Goal: Task Accomplishment & Management: Use online tool/utility

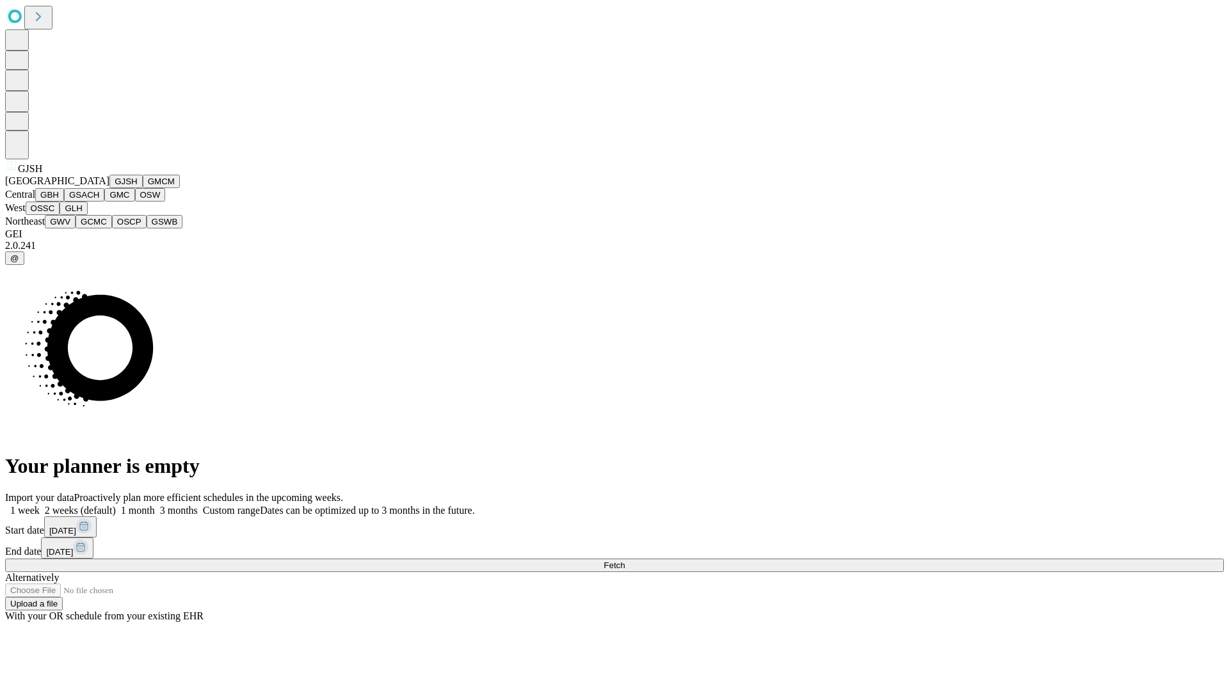
click at [109, 188] on button "GJSH" at bounding box center [125, 181] width 33 height 13
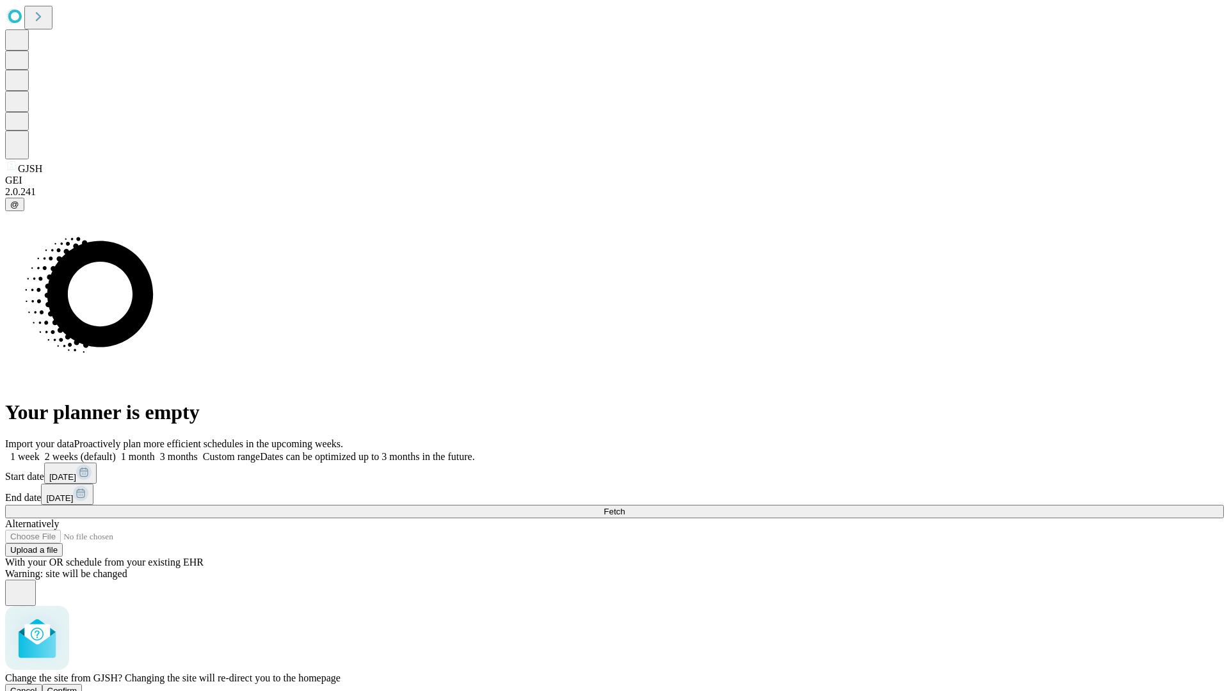
click at [77, 686] on span "Confirm" at bounding box center [62, 691] width 30 height 10
click at [116, 451] on label "2 weeks (default)" at bounding box center [78, 456] width 76 height 11
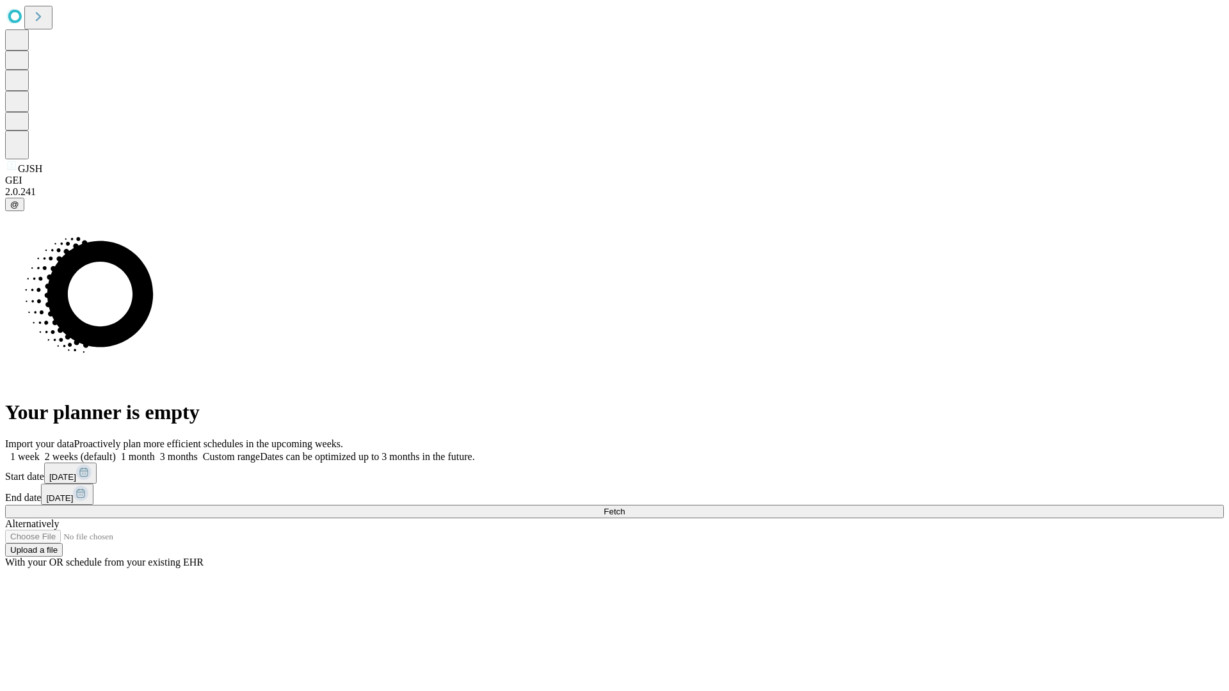
click at [625, 507] on span "Fetch" at bounding box center [614, 512] width 21 height 10
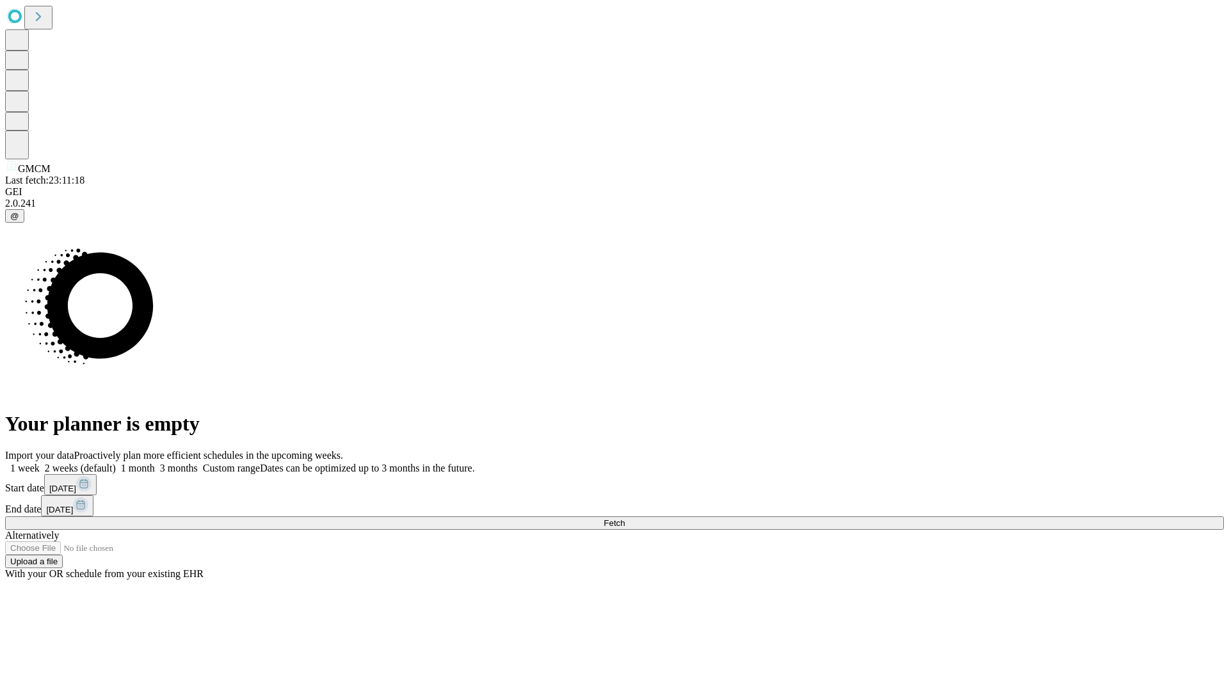
click at [116, 463] on label "2 weeks (default)" at bounding box center [78, 468] width 76 height 11
click at [625, 518] on span "Fetch" at bounding box center [614, 523] width 21 height 10
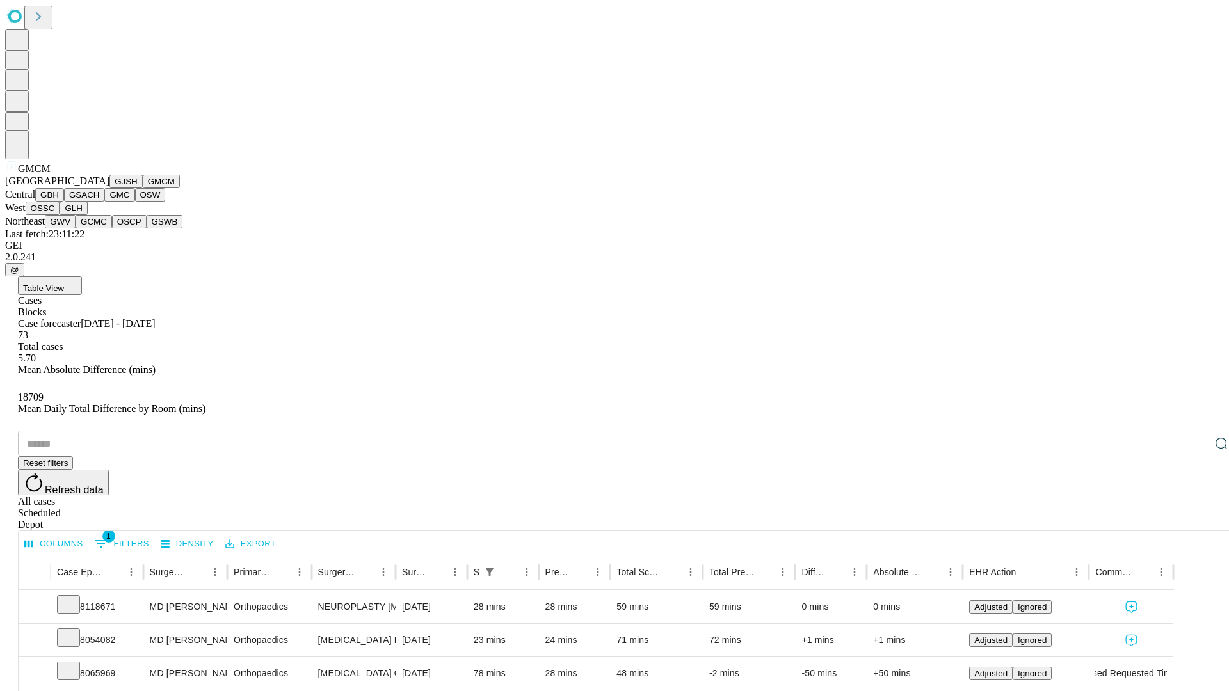
click at [64, 202] on button "GBH" at bounding box center [49, 194] width 29 height 13
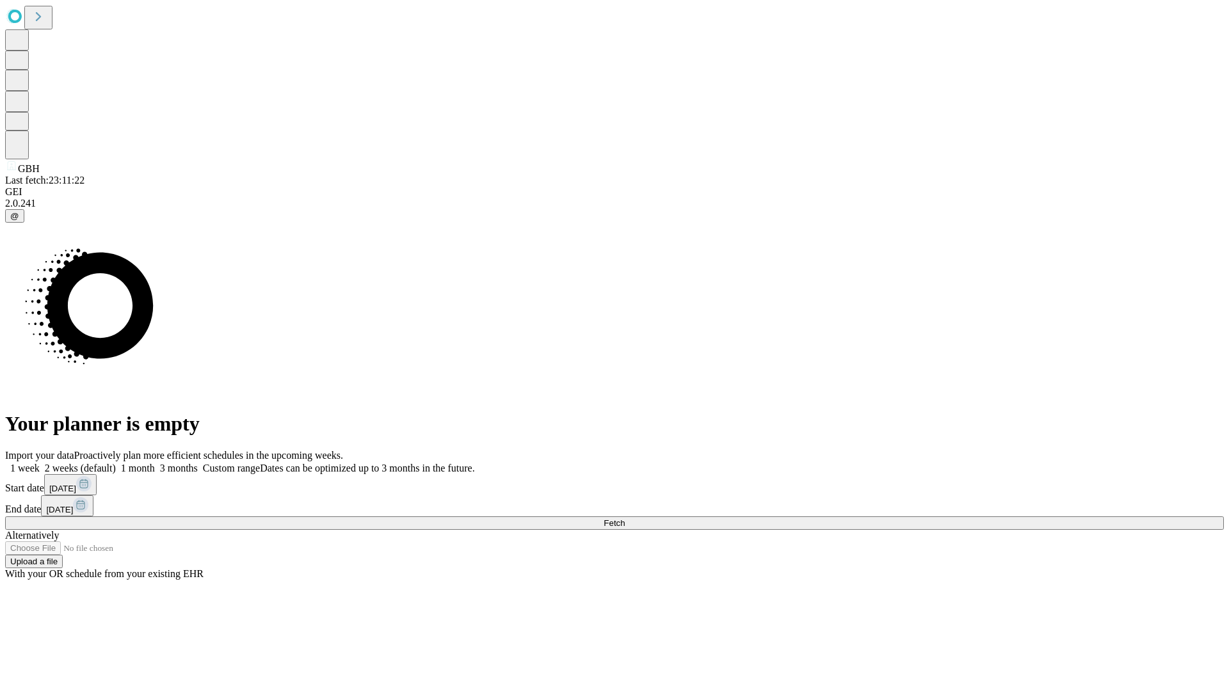
click at [625, 518] on span "Fetch" at bounding box center [614, 523] width 21 height 10
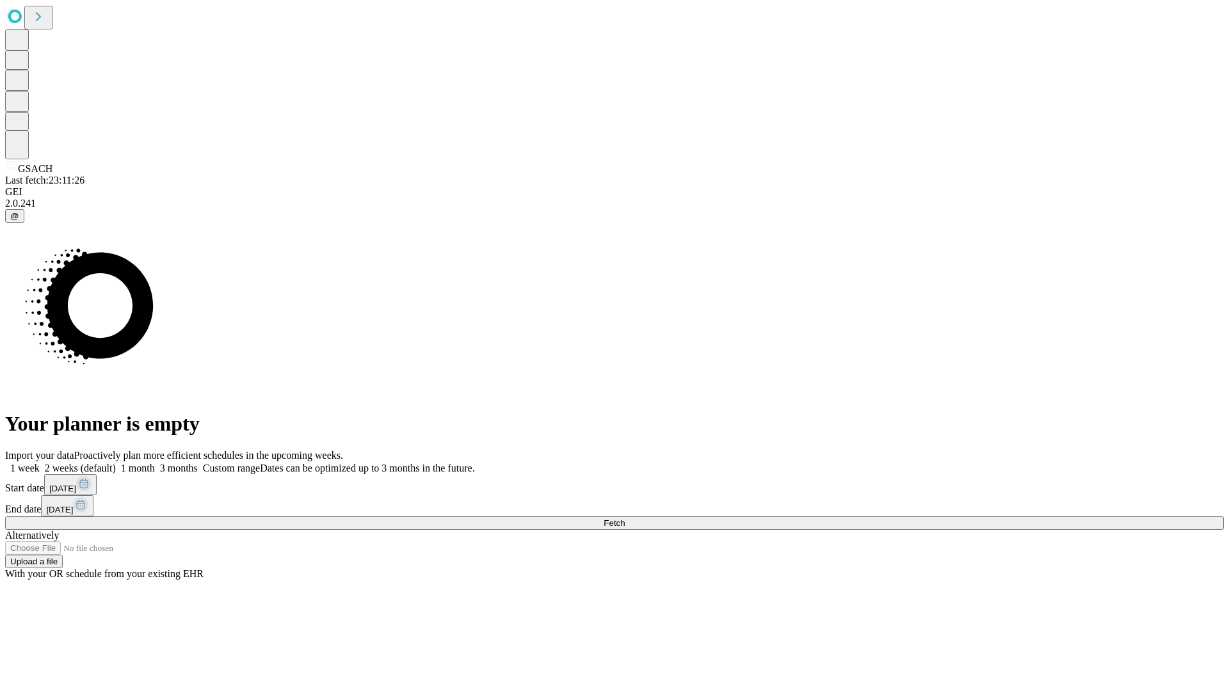
click at [625, 518] on span "Fetch" at bounding box center [614, 523] width 21 height 10
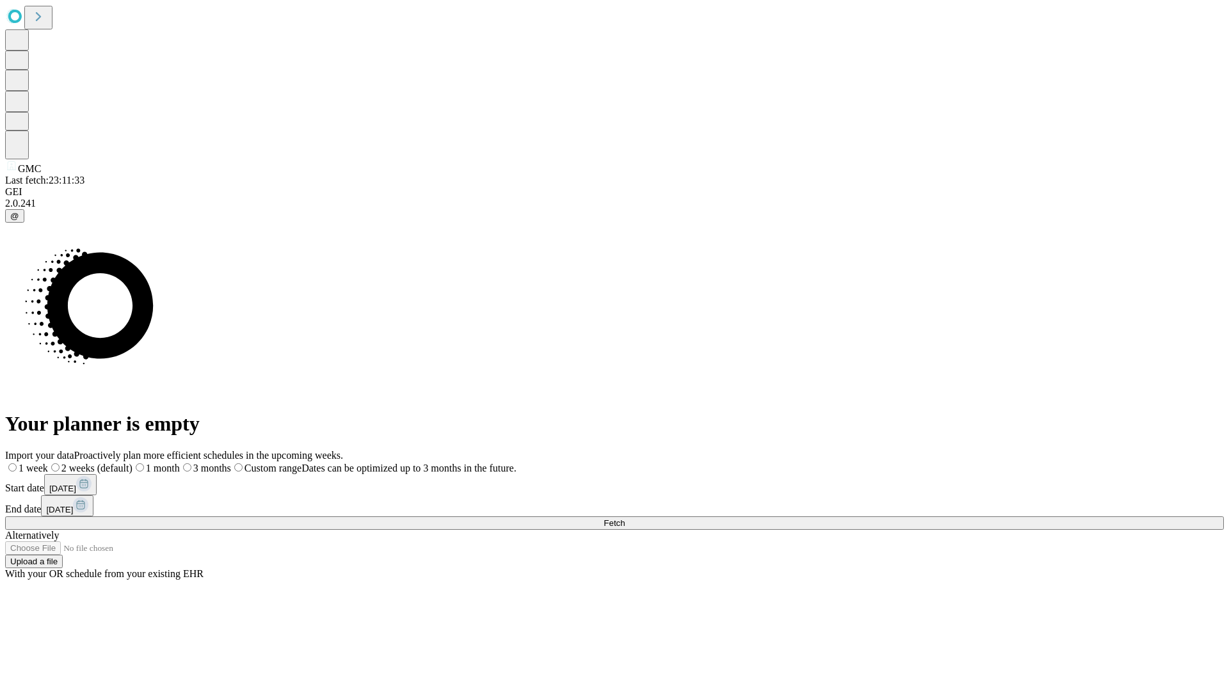
click at [132, 463] on label "2 weeks (default)" at bounding box center [90, 468] width 84 height 11
click at [625, 518] on span "Fetch" at bounding box center [614, 523] width 21 height 10
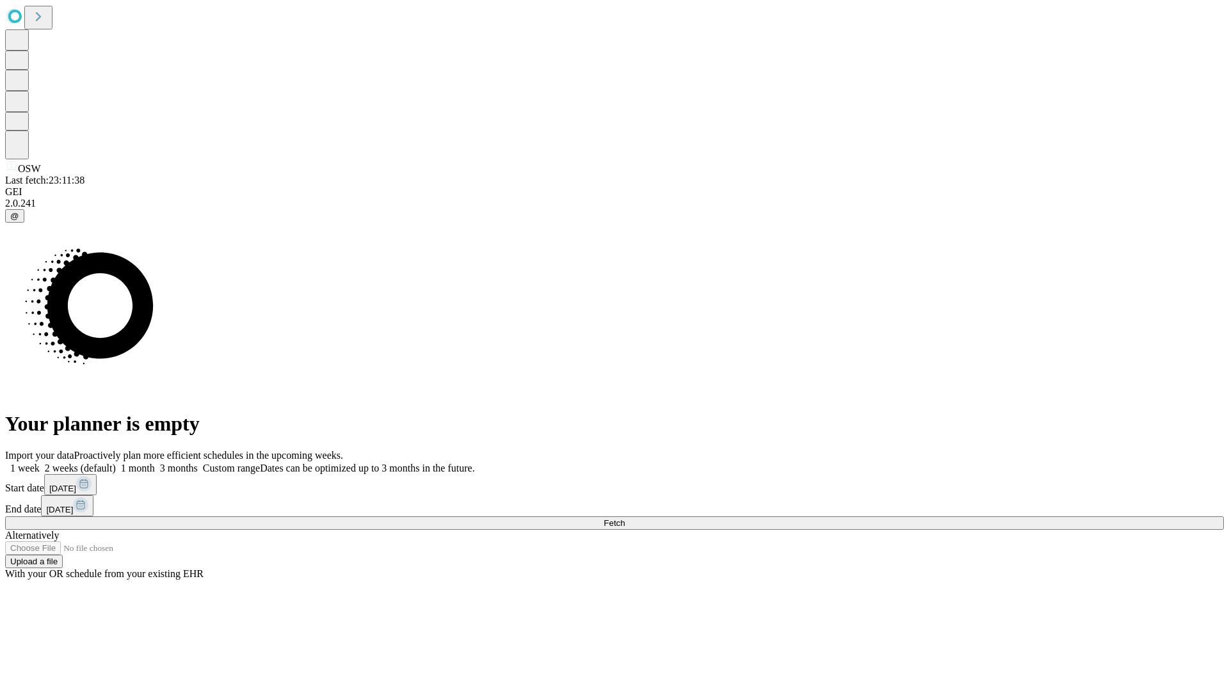
click at [116, 463] on label "2 weeks (default)" at bounding box center [78, 468] width 76 height 11
click at [625, 518] on span "Fetch" at bounding box center [614, 523] width 21 height 10
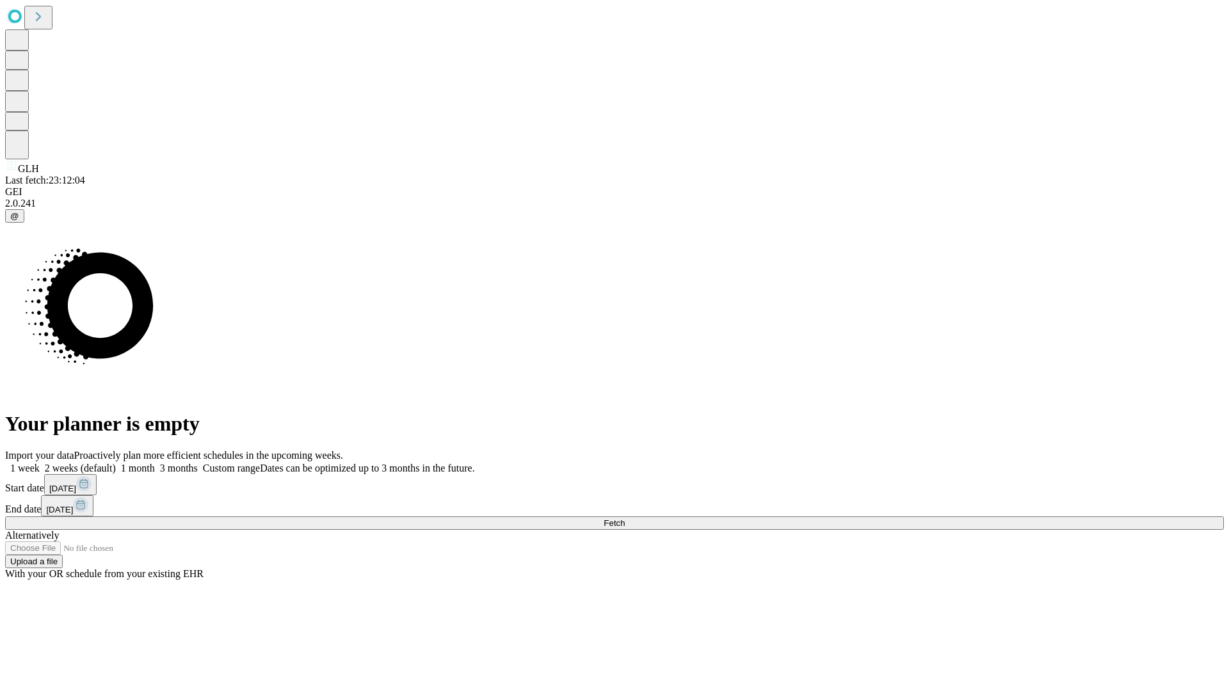
click at [116, 463] on label "2 weeks (default)" at bounding box center [78, 468] width 76 height 11
click at [625, 518] on span "Fetch" at bounding box center [614, 523] width 21 height 10
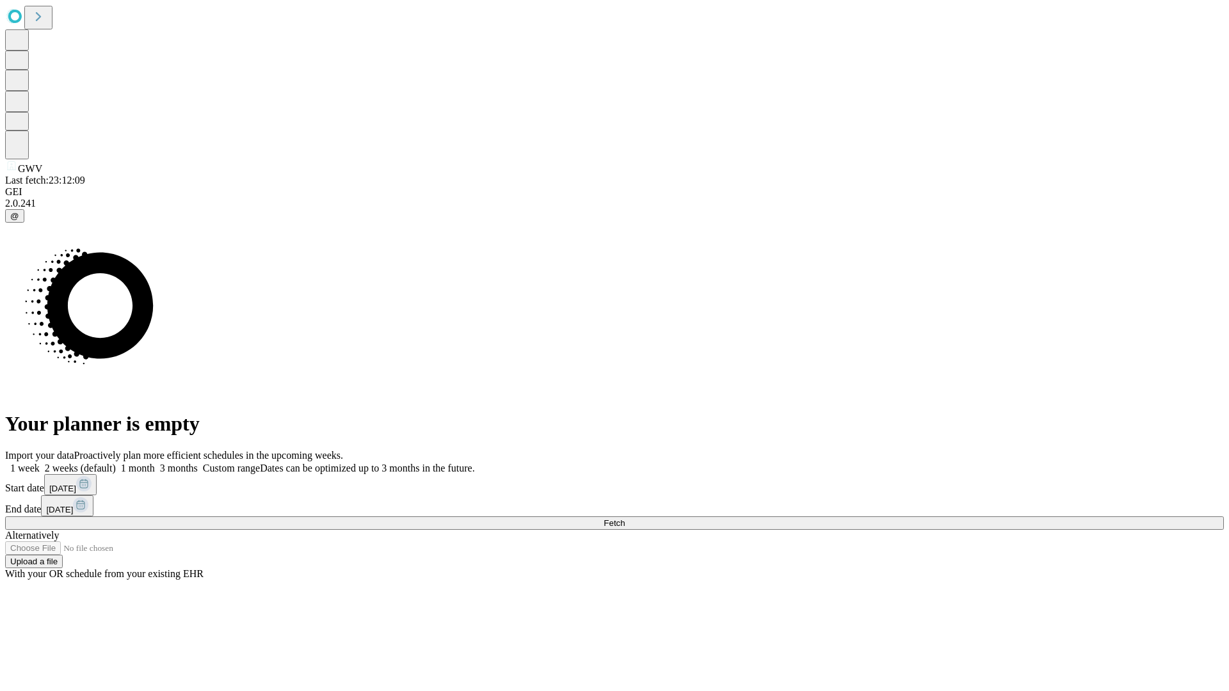
click at [116, 463] on label "2 weeks (default)" at bounding box center [78, 468] width 76 height 11
click at [625, 518] on span "Fetch" at bounding box center [614, 523] width 21 height 10
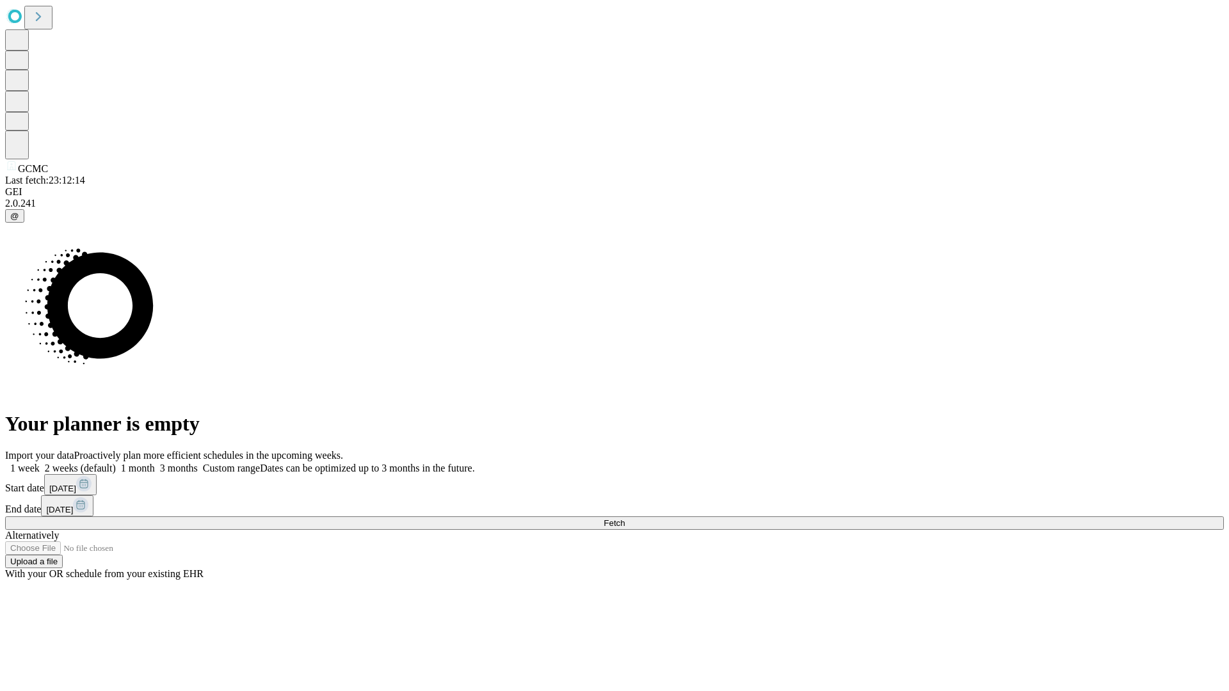
click at [116, 463] on label "2 weeks (default)" at bounding box center [78, 468] width 76 height 11
click at [625, 518] on span "Fetch" at bounding box center [614, 523] width 21 height 10
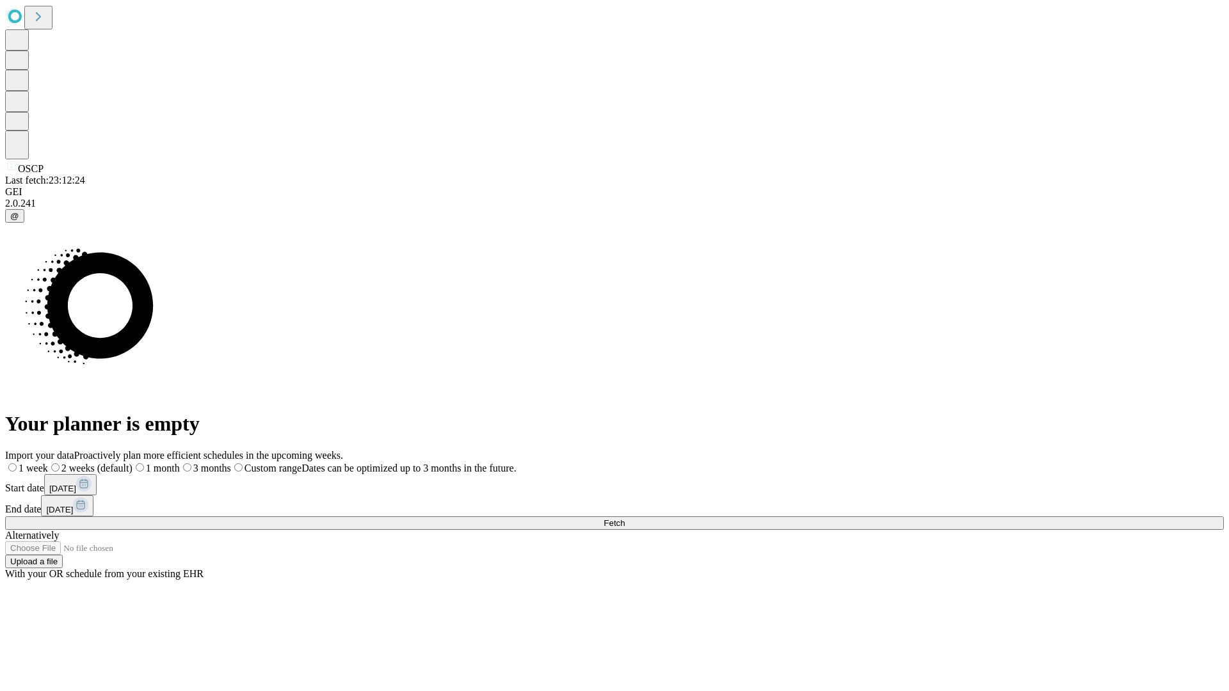
click at [625, 518] on span "Fetch" at bounding box center [614, 523] width 21 height 10
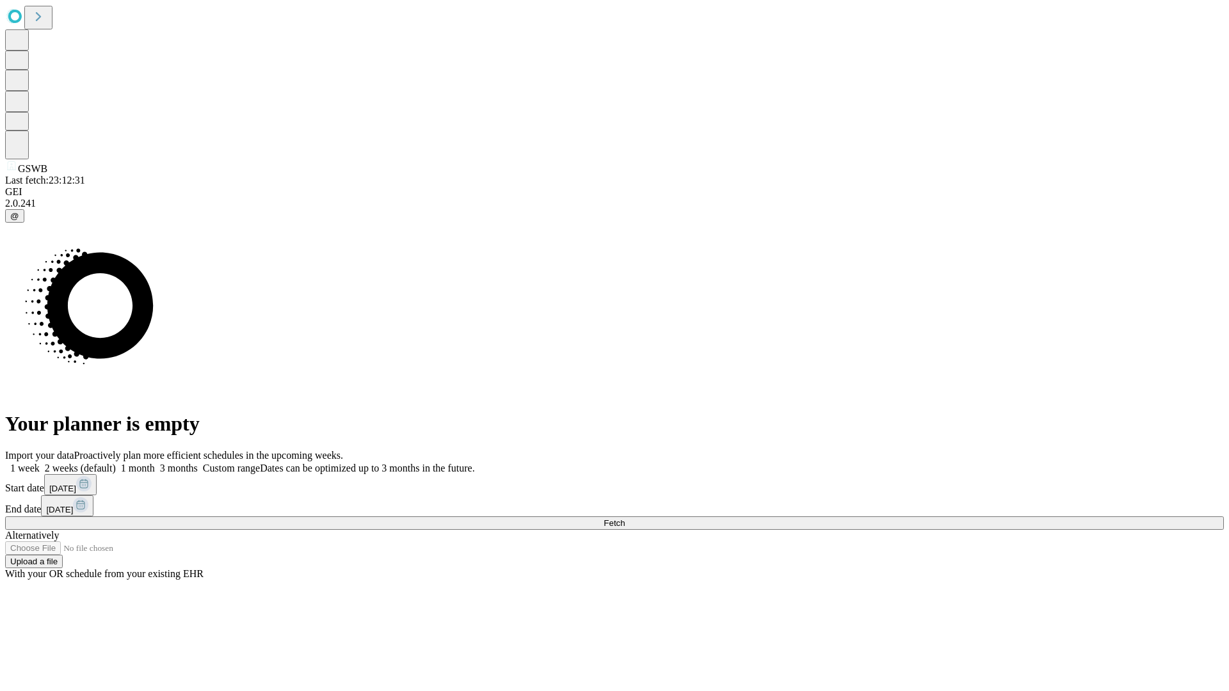
click at [116, 463] on label "2 weeks (default)" at bounding box center [78, 468] width 76 height 11
click at [625, 518] on span "Fetch" at bounding box center [614, 523] width 21 height 10
